Goal: Task Accomplishment & Management: Use online tool/utility

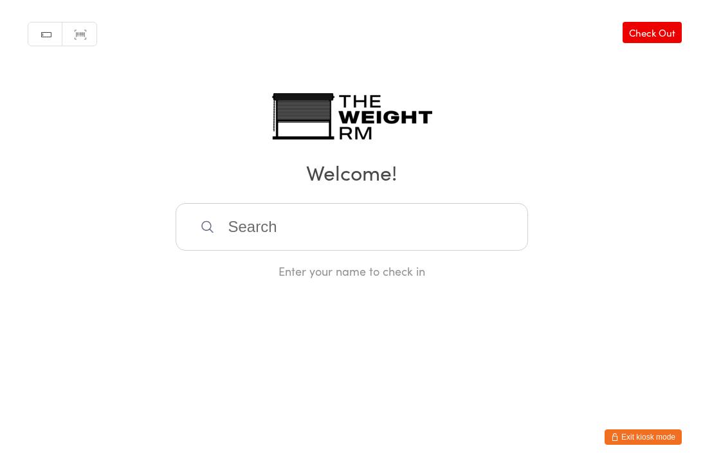
click at [668, 436] on button "Exit kiosk mode" at bounding box center [643, 437] width 77 height 15
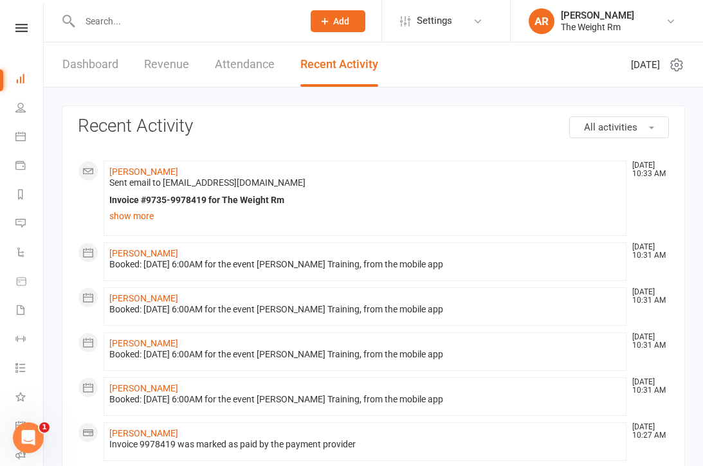
click at [23, 139] on icon at bounding box center [20, 136] width 10 height 10
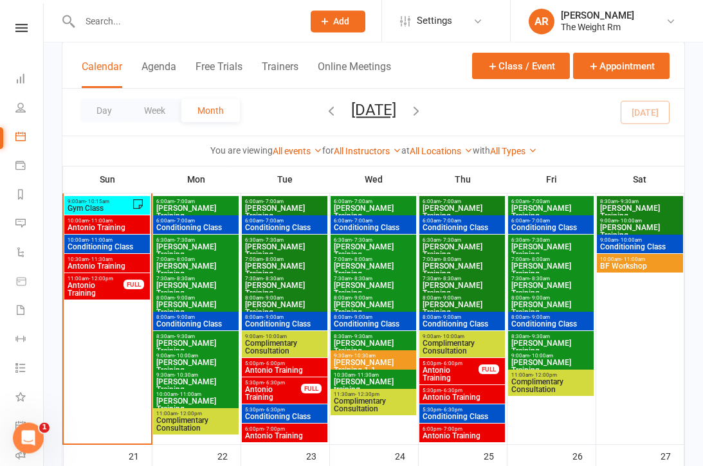
click at [109, 289] on span "Antonio Training" at bounding box center [95, 289] width 57 height 15
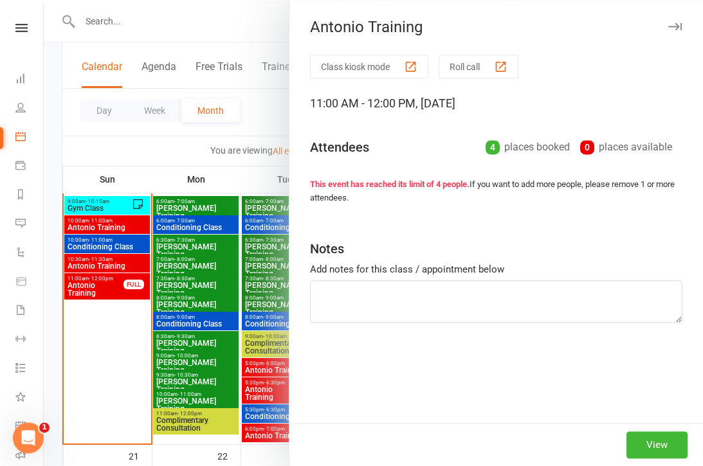
scroll to position [642, 0]
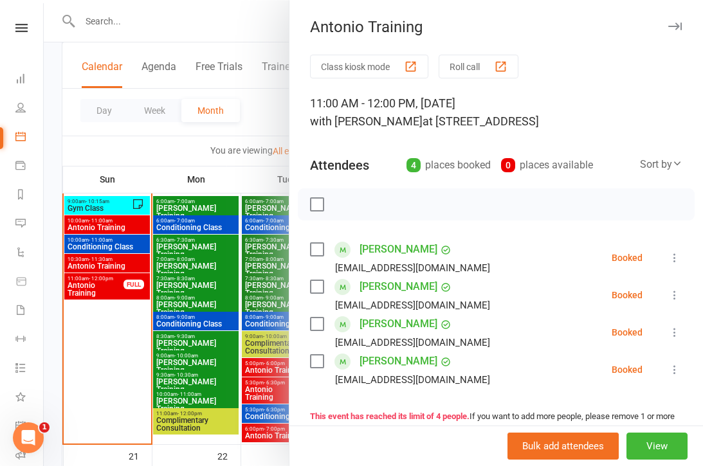
click at [115, 274] on div at bounding box center [373, 233] width 659 height 466
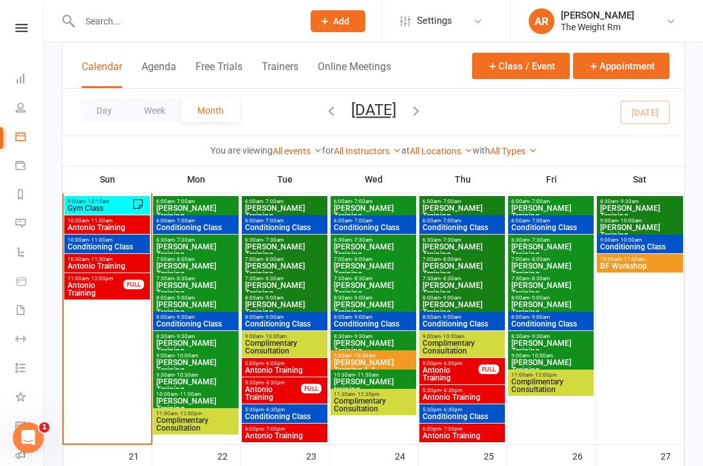
click at [103, 265] on span "Antonio Training" at bounding box center [107, 266] width 80 height 8
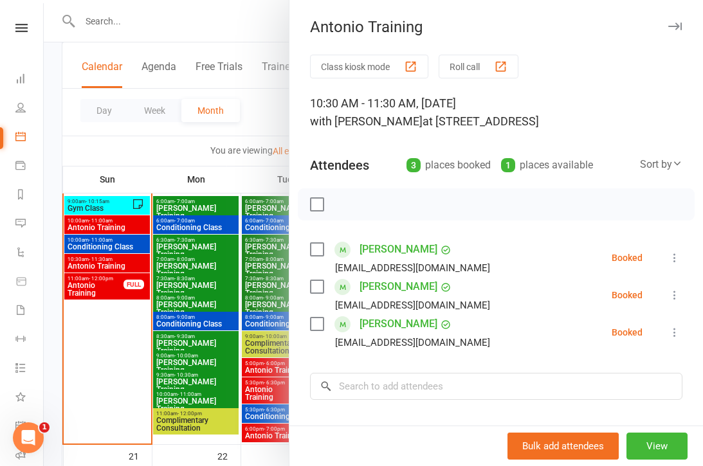
click at [112, 276] on div at bounding box center [373, 233] width 659 height 466
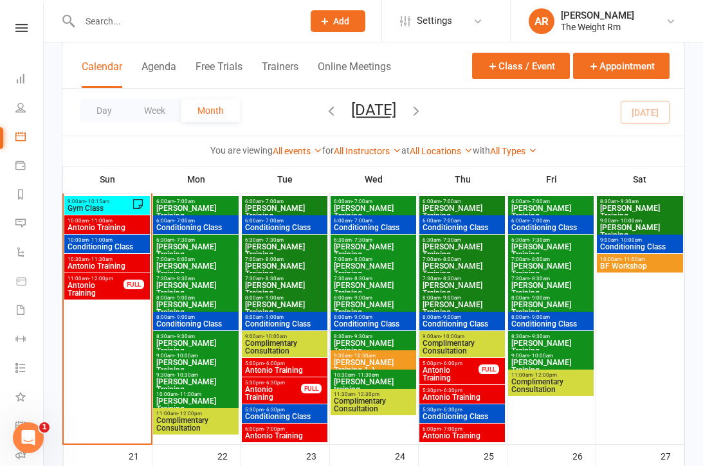
click at [25, 423] on icon at bounding box center [20, 426] width 10 height 10
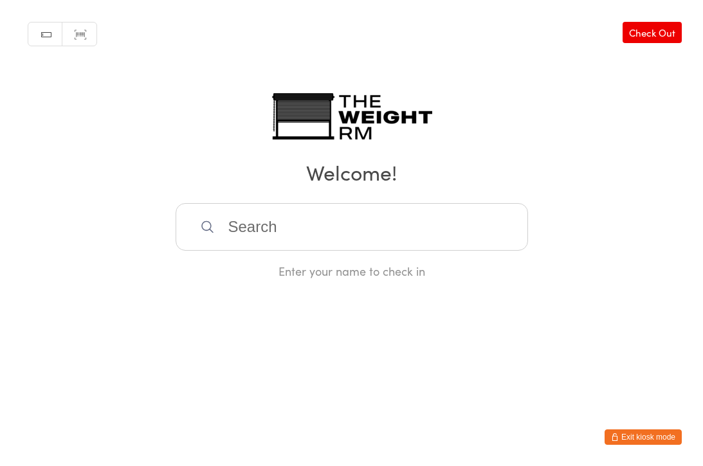
click at [356, 232] on input "search" at bounding box center [352, 227] width 353 height 48
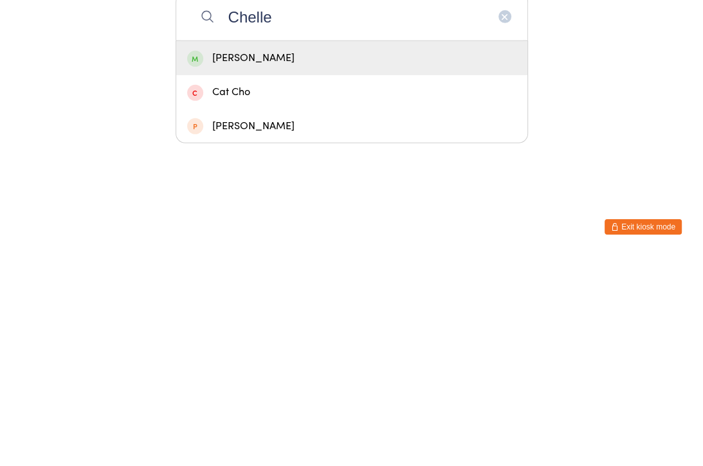
type input "Chelle"
click at [266, 260] on div "[PERSON_NAME]" at bounding box center [351, 268] width 329 height 17
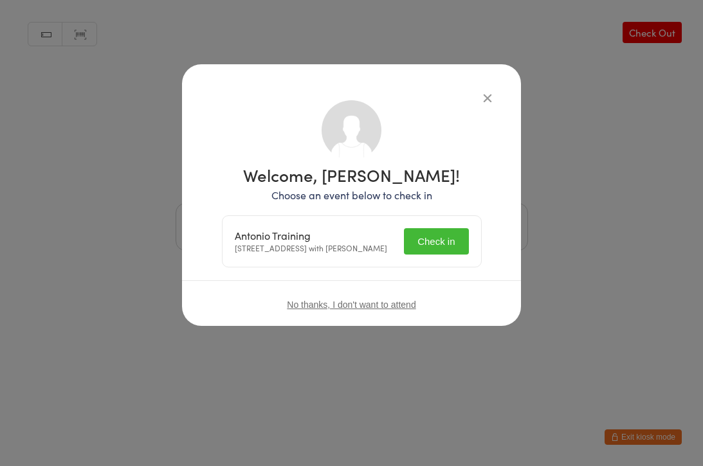
click at [433, 248] on button "Check in" at bounding box center [436, 241] width 64 height 26
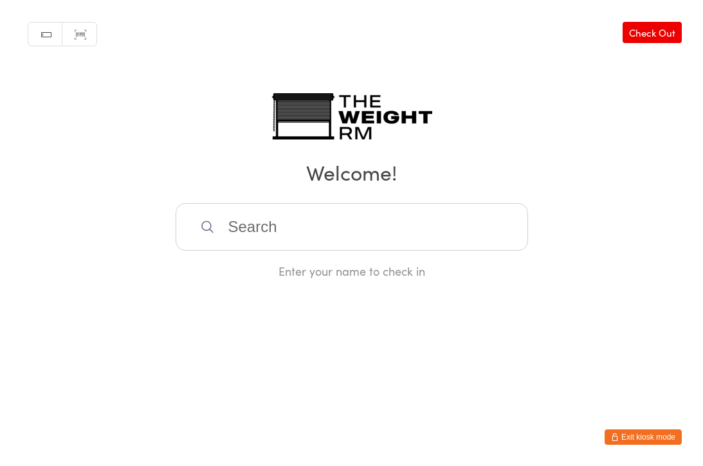
click at [396, 225] on input "search" at bounding box center [352, 227] width 353 height 48
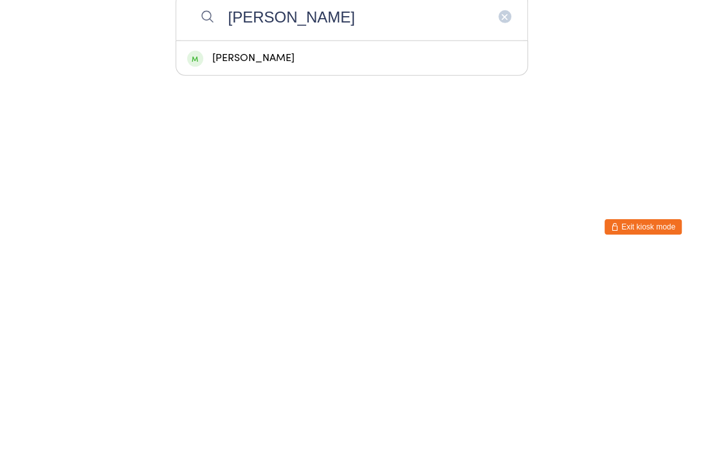
type input "Kerri"
click at [341, 252] on div "[PERSON_NAME]" at bounding box center [351, 269] width 351 height 34
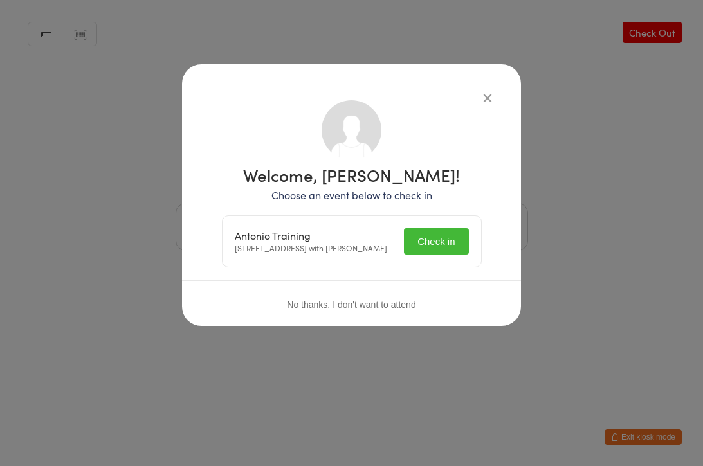
click at [443, 245] on button "Check in" at bounding box center [436, 241] width 64 height 26
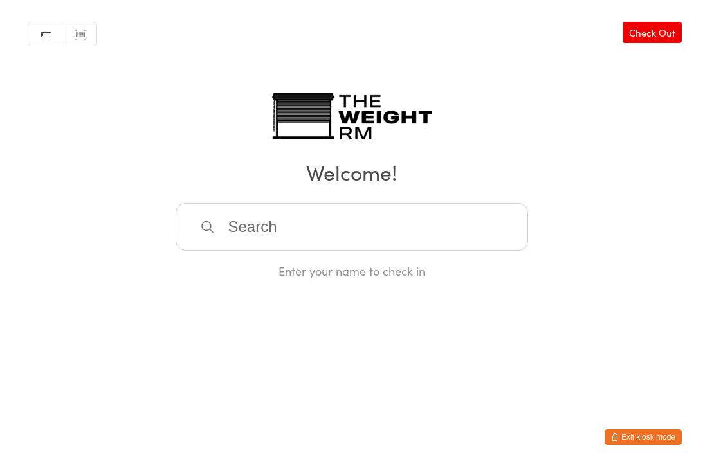
click at [385, 226] on input "search" at bounding box center [352, 227] width 353 height 48
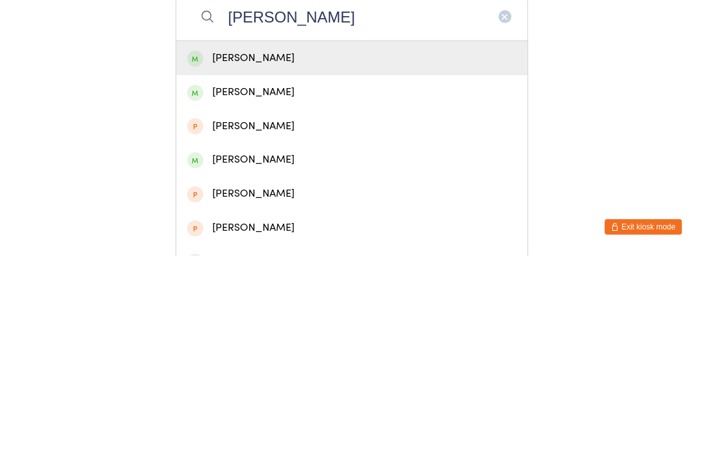
type input "Martina"
click at [285, 260] on div "[PERSON_NAME]" at bounding box center [351, 268] width 329 height 17
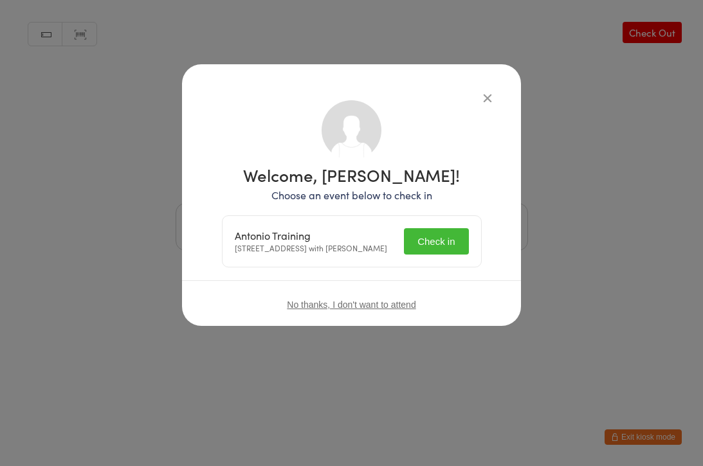
click at [446, 243] on button "Check in" at bounding box center [436, 241] width 64 height 26
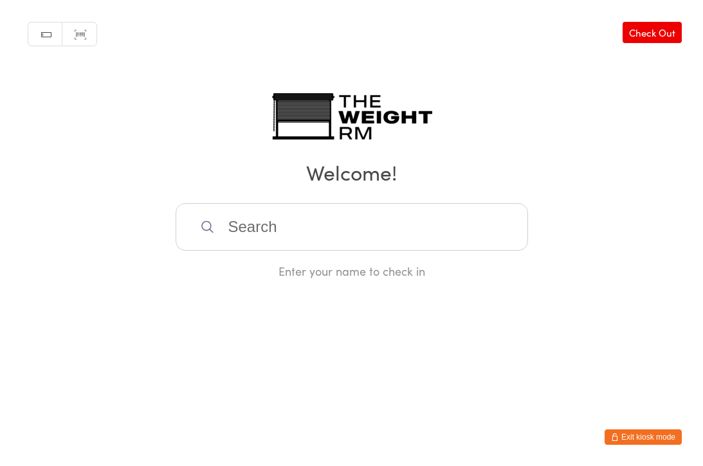
click at [364, 223] on input "search" at bounding box center [352, 227] width 353 height 48
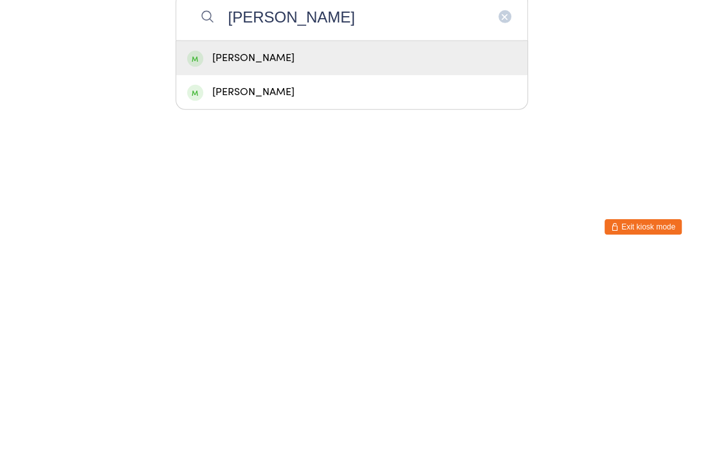
type input "Heredia"
click at [341, 260] on div "[PERSON_NAME]" at bounding box center [351, 268] width 329 height 17
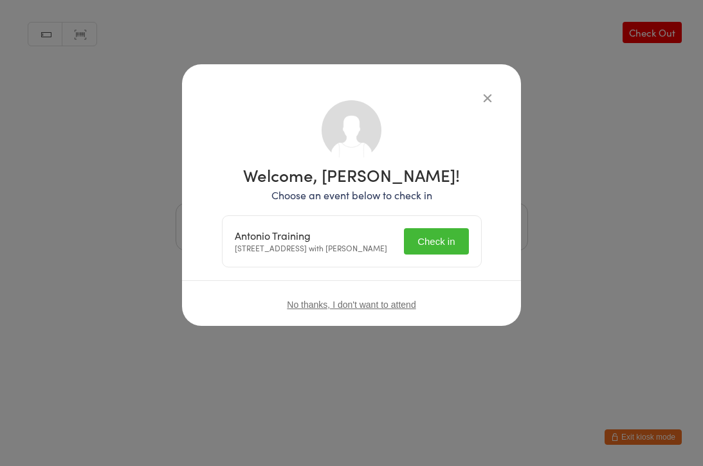
click at [428, 241] on button "Check in" at bounding box center [436, 241] width 64 height 26
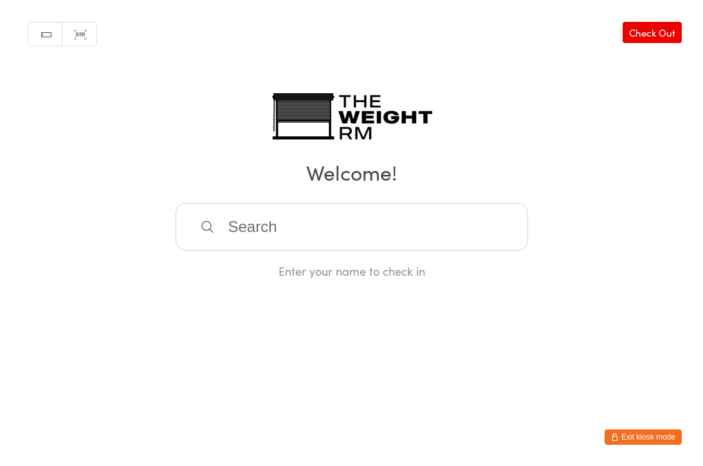
click at [318, 226] on input "search" at bounding box center [352, 227] width 353 height 48
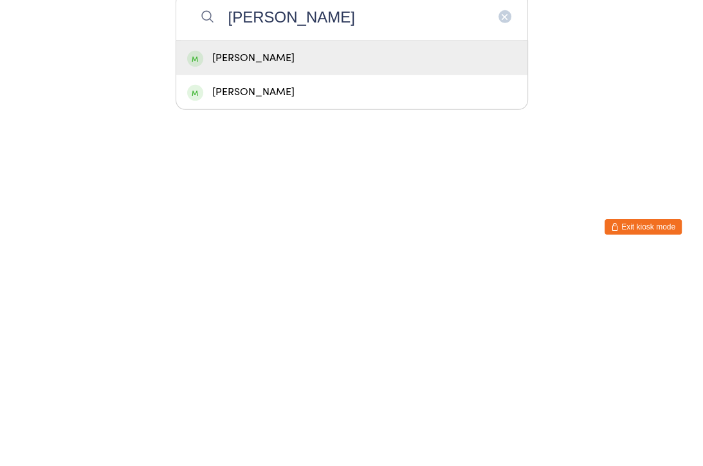
type input "Denise herz"
click at [255, 260] on div "[PERSON_NAME]" at bounding box center [351, 268] width 329 height 17
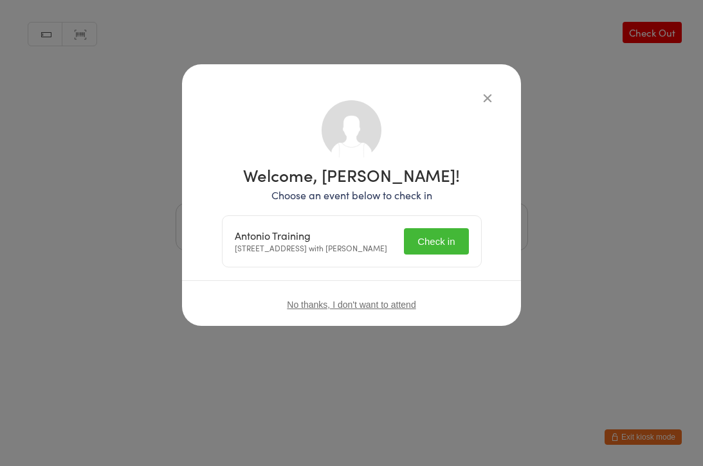
click at [437, 246] on button "Check in" at bounding box center [436, 241] width 64 height 26
